Goal: Task Accomplishment & Management: Manage account settings

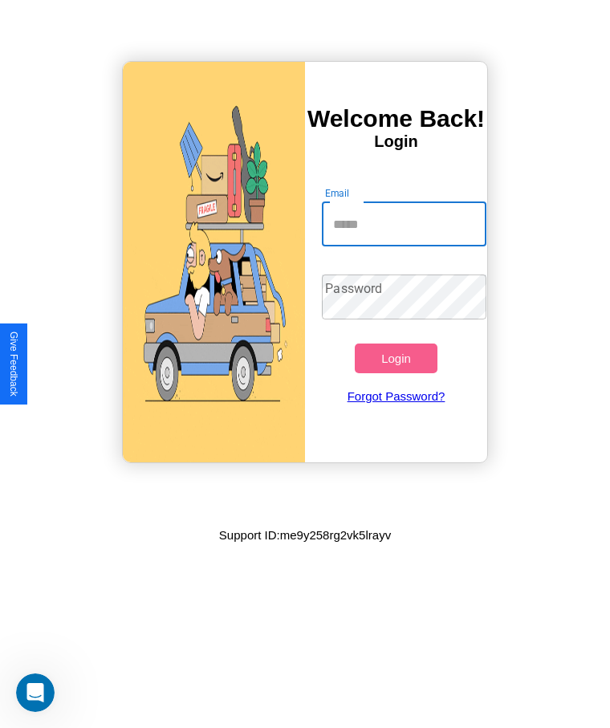
click at [404, 224] on input "Email" at bounding box center [404, 224] width 164 height 45
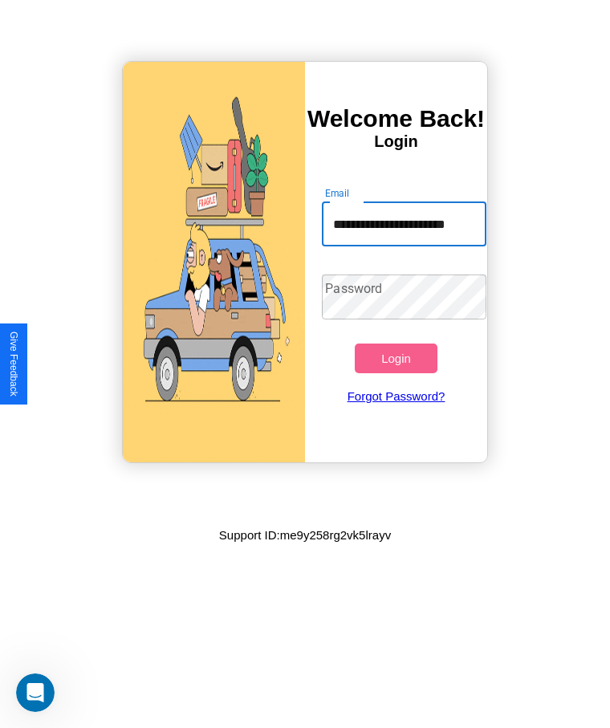
type input "**********"
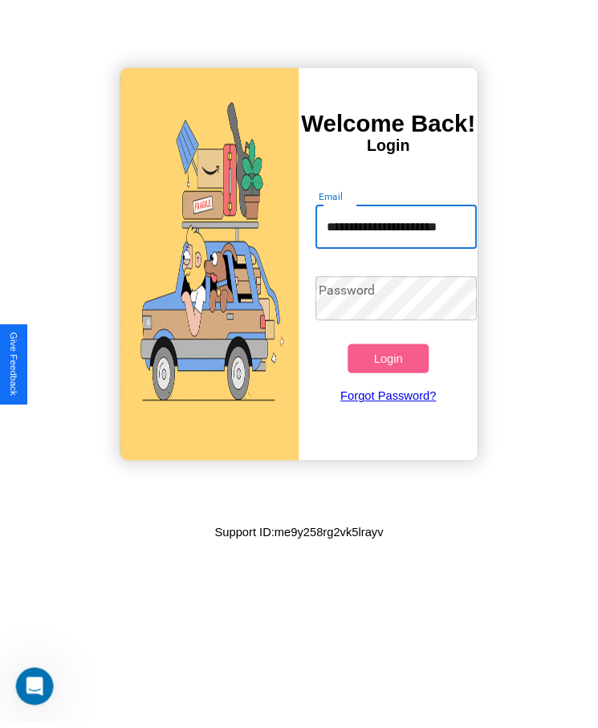
scroll to position [0, 0]
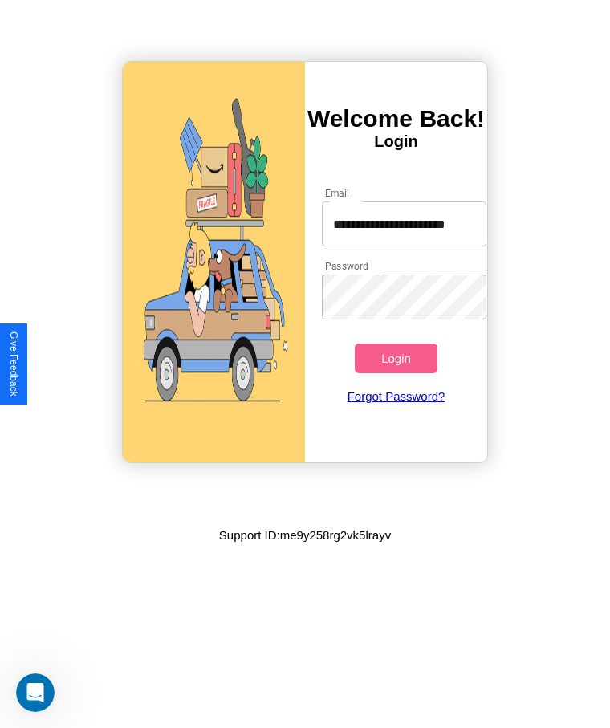
click at [396, 358] on button "Login" at bounding box center [396, 359] width 82 height 30
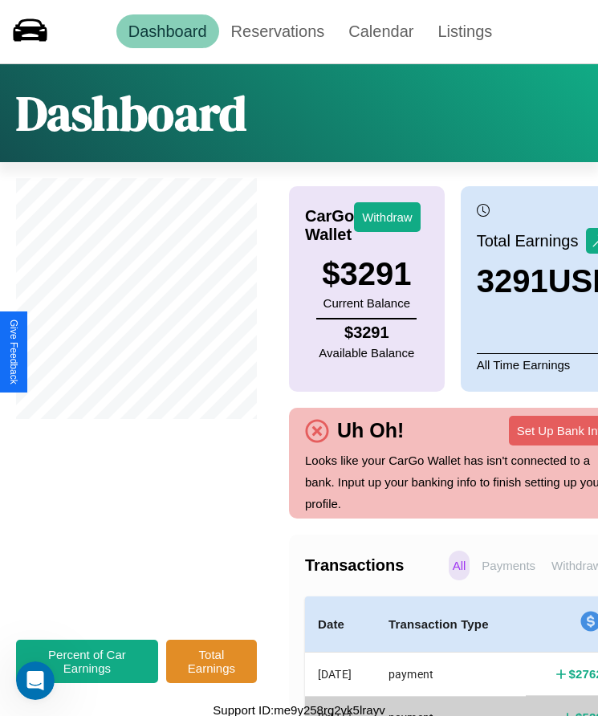
click at [548, 576] on p "Withdraws" at bounding box center [580, 566] width 64 height 30
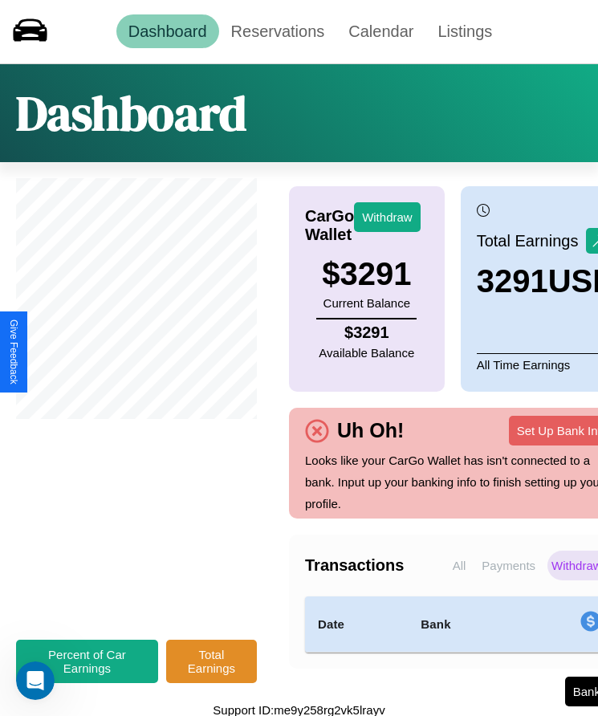
click at [478, 576] on p "Payments" at bounding box center [509, 566] width 62 height 30
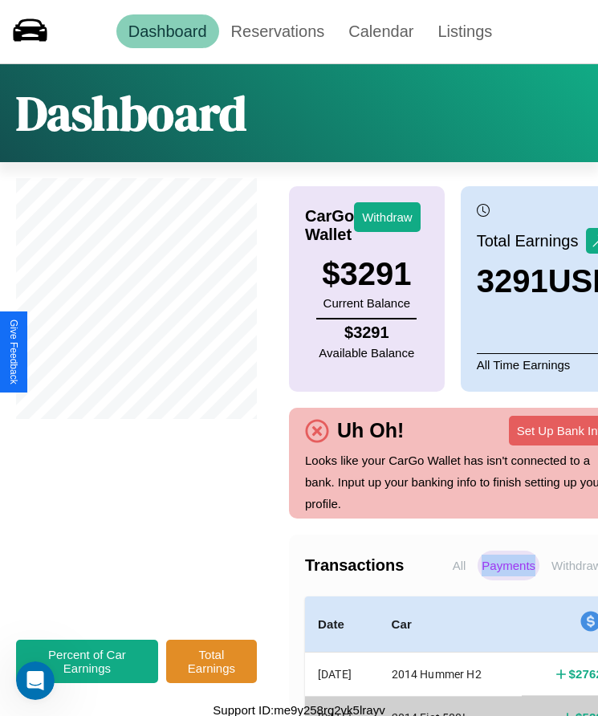
click at [478, 576] on p "Payments" at bounding box center [509, 566] width 62 height 30
click at [449, 576] on p "All" at bounding box center [460, 566] width 22 height 30
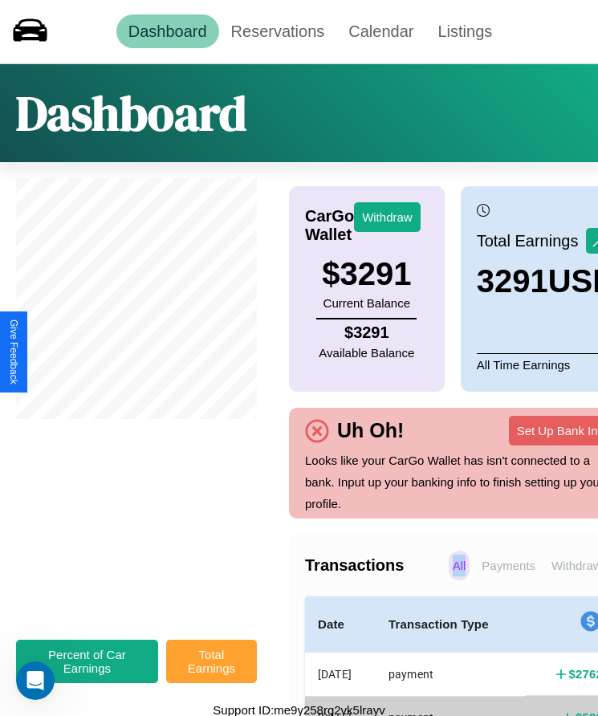
click at [211, 670] on button "Total Earnings" at bounding box center [211, 661] width 91 height 43
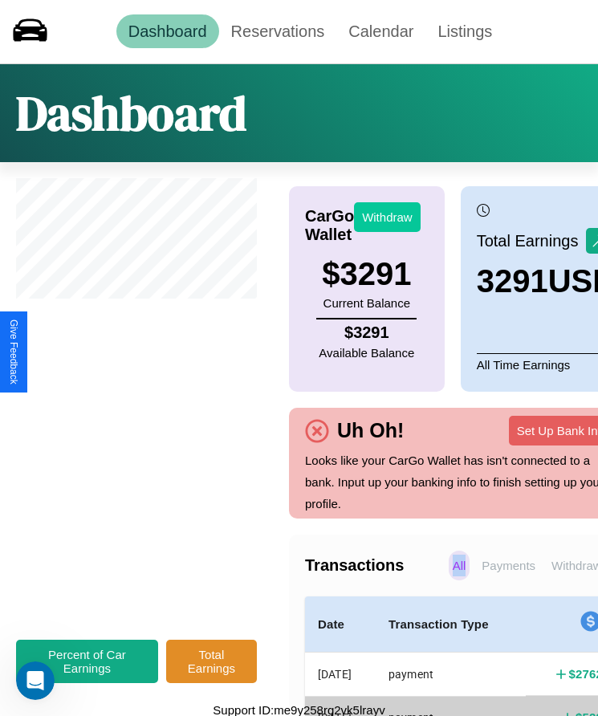
click at [387, 217] on button "Withdraw" at bounding box center [387, 217] width 67 height 30
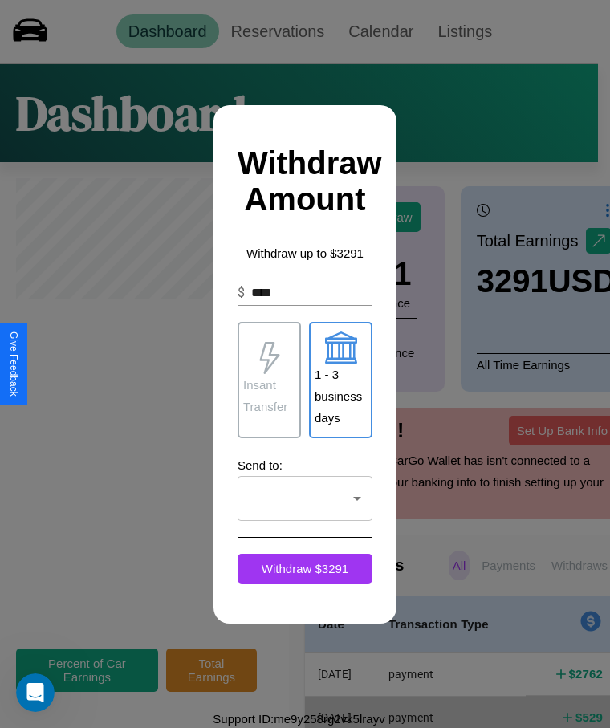
click at [269, 380] on p "Insant Transfer" at bounding box center [269, 395] width 52 height 43
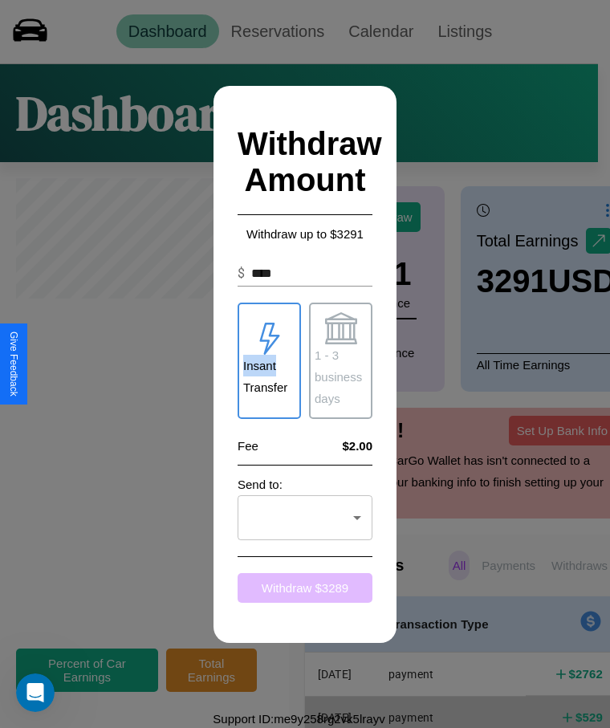
click at [305, 588] on button "Withdraw $ 3289" at bounding box center [305, 588] width 135 height 30
